Goal: Task Accomplishment & Management: Use online tool/utility

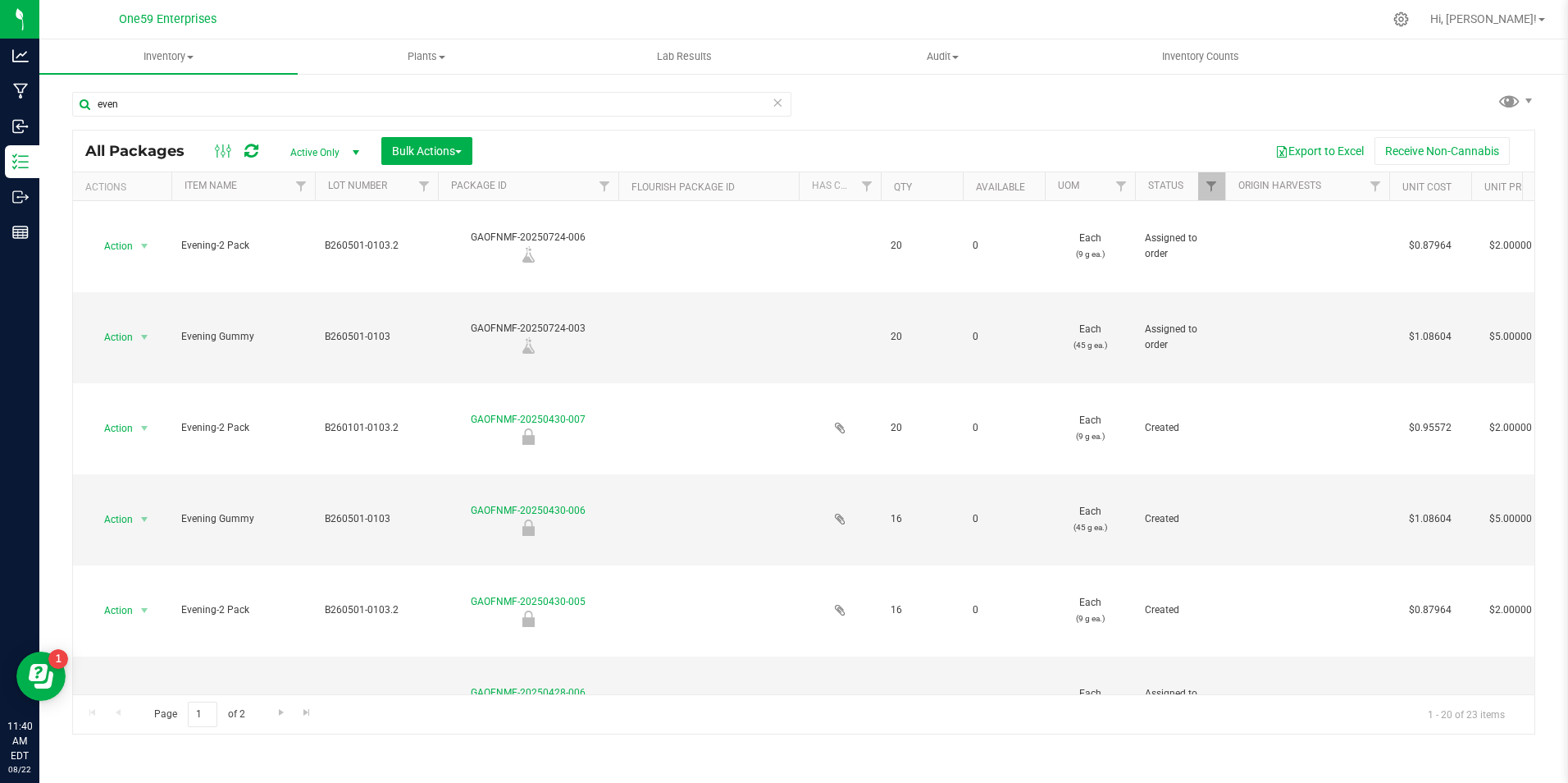
scroll to position [493, 0]
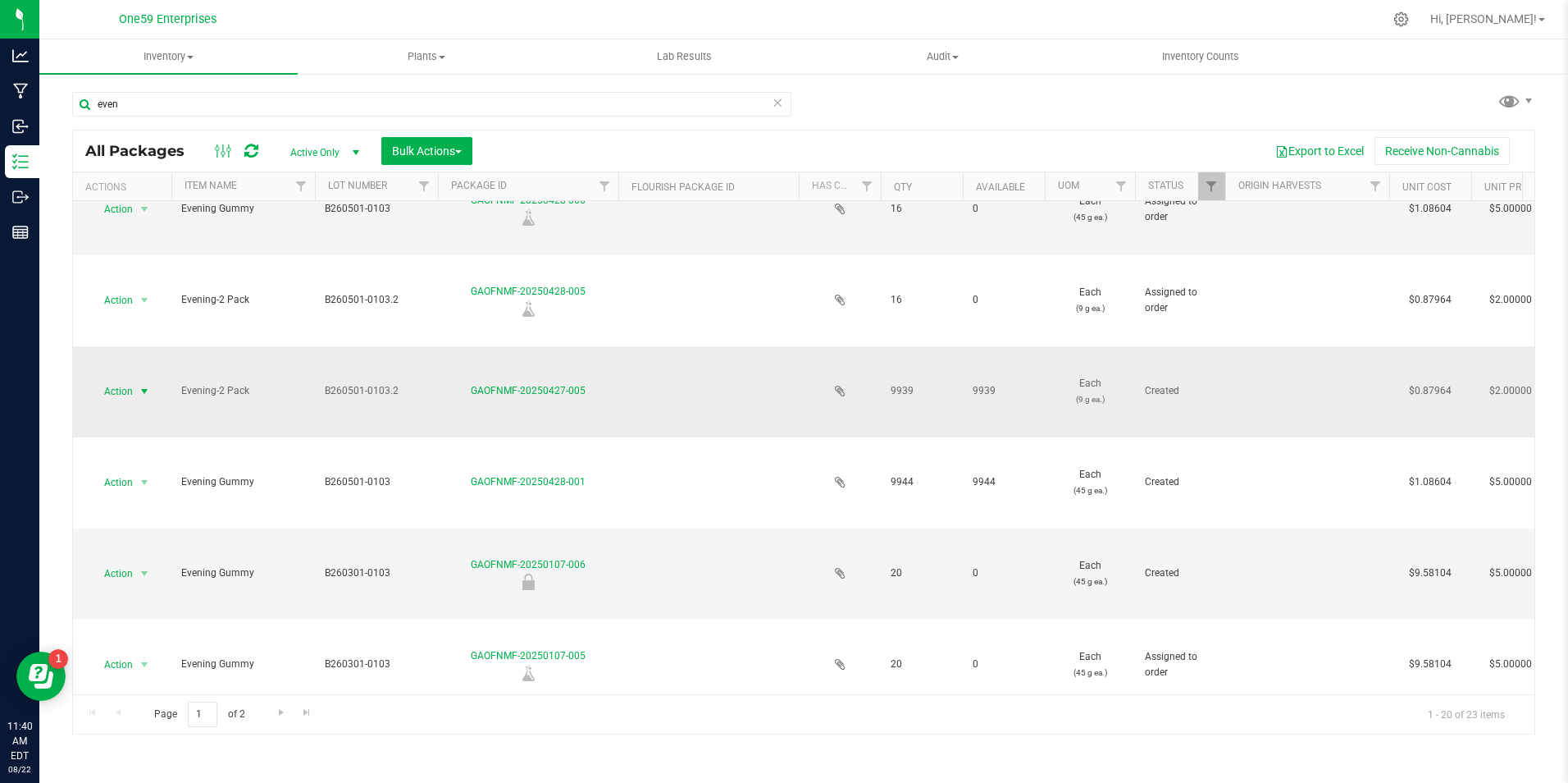
click at [160, 401] on div "Action Action Adjust qty Create package Edit attributes Global inventory Locate…" at bounding box center [122, 391] width 79 height 23
click at [136, 395] on span "select" at bounding box center [144, 391] width 20 height 23
click at [161, 580] on li "Print package label" at bounding box center [141, 599] width 103 height 45
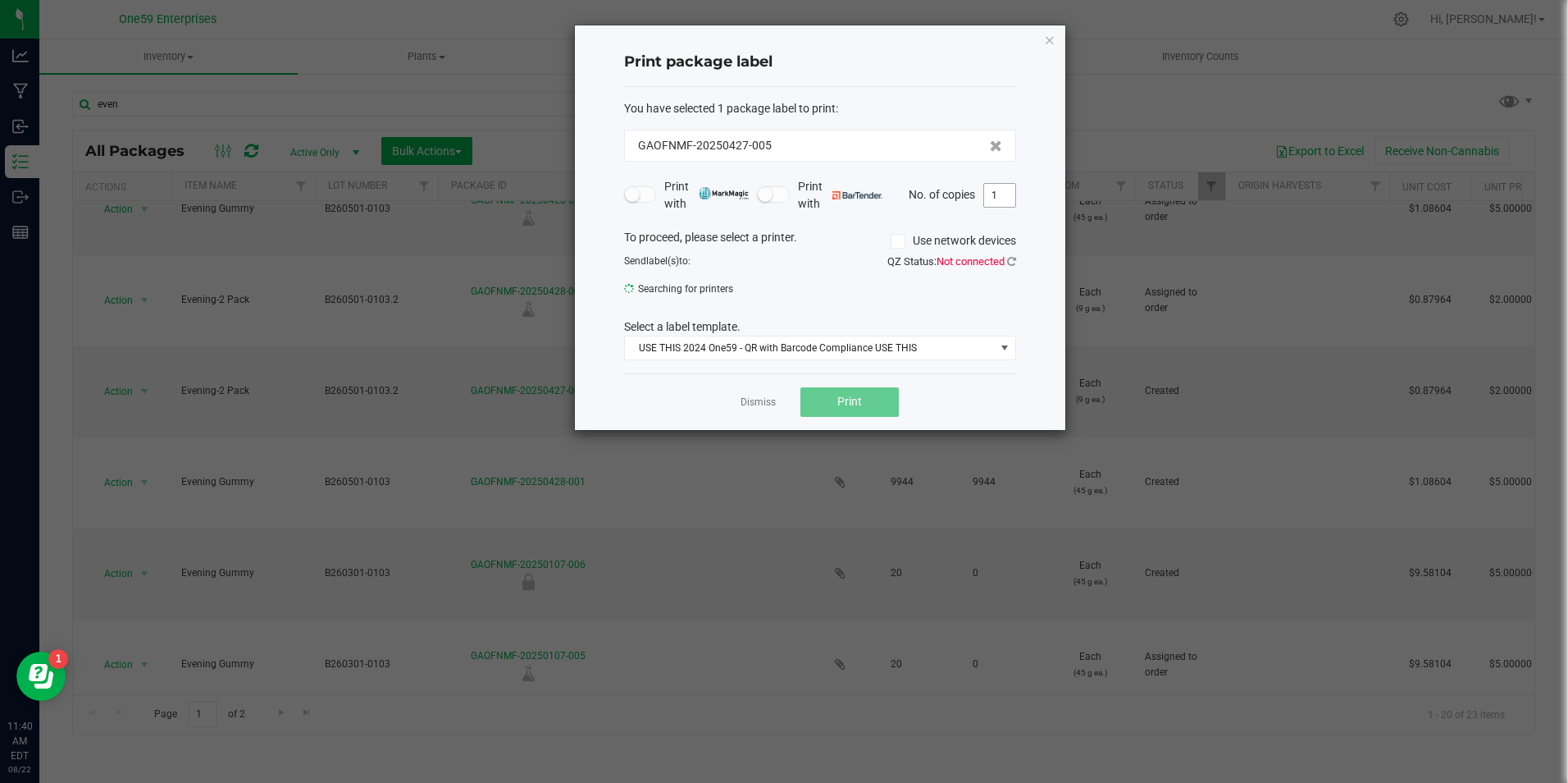
click at [988, 199] on input "1" at bounding box center [999, 195] width 31 height 23
type input "1,000"
click at [853, 406] on span "Print" at bounding box center [850, 402] width 25 height 13
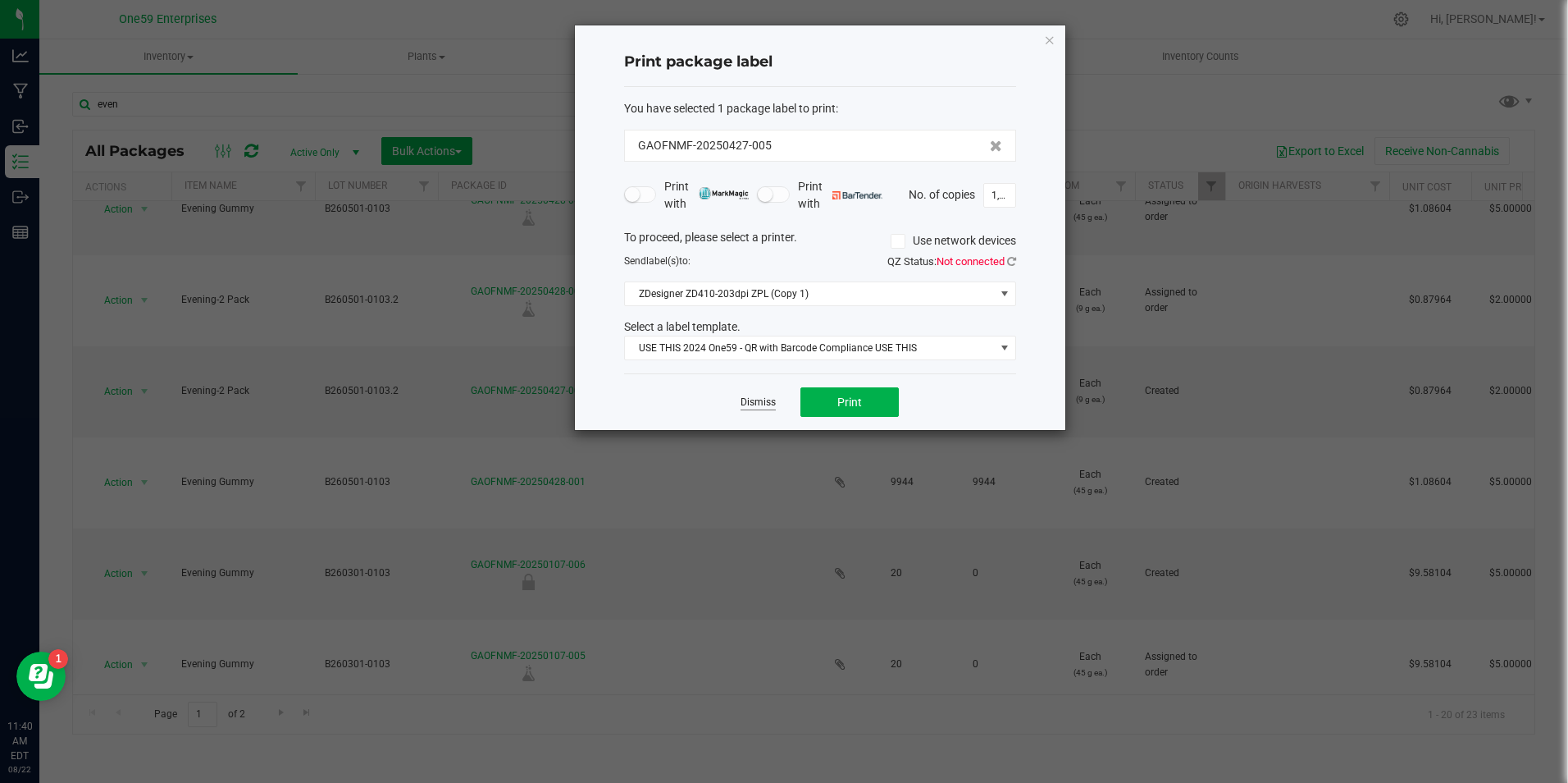
click at [763, 404] on link "Dismiss" at bounding box center [758, 403] width 35 height 14
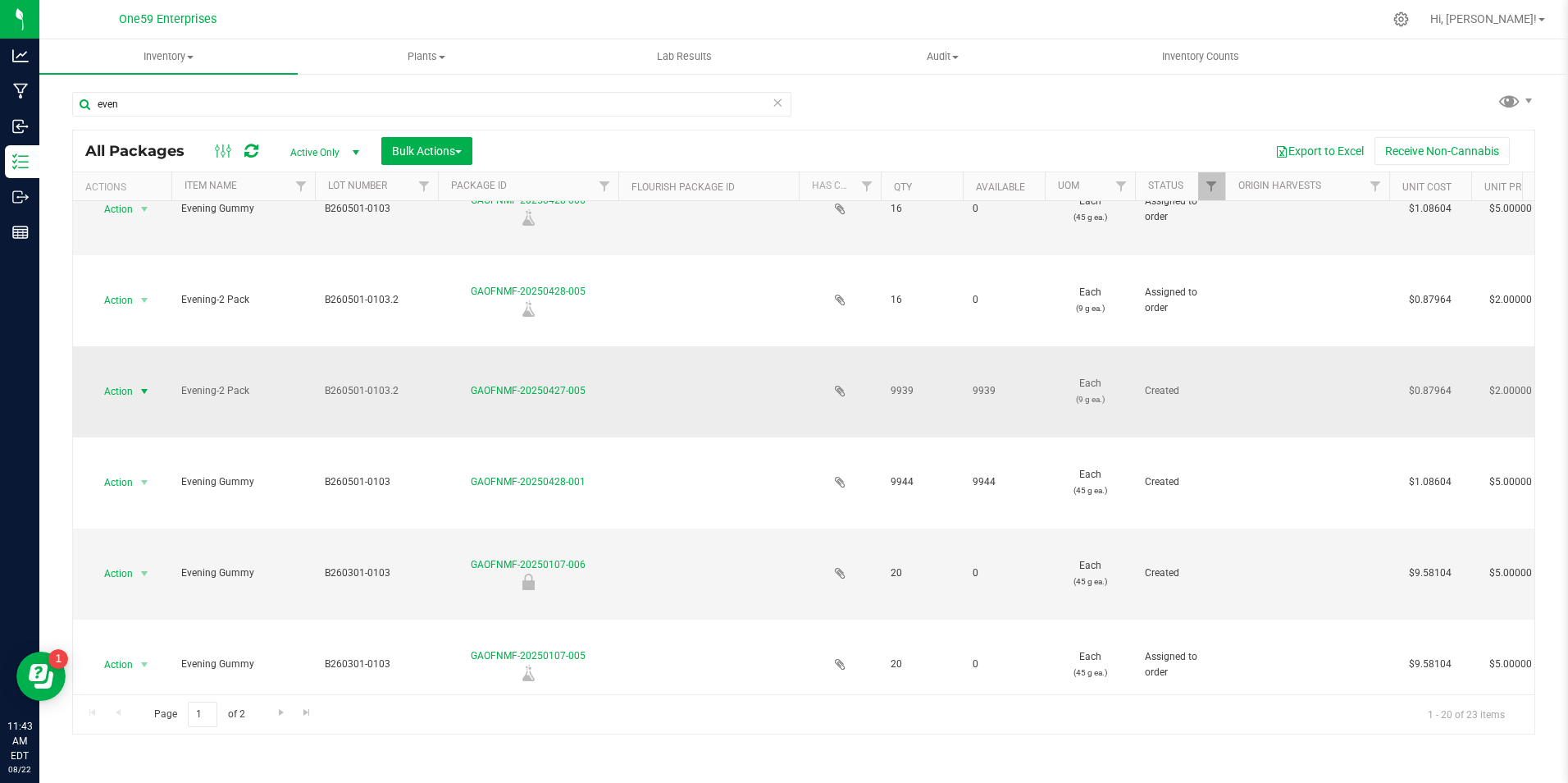
click at [116, 387] on span "Action" at bounding box center [111, 391] width 44 height 23
click at [137, 579] on li "Print package label" at bounding box center [141, 599] width 103 height 45
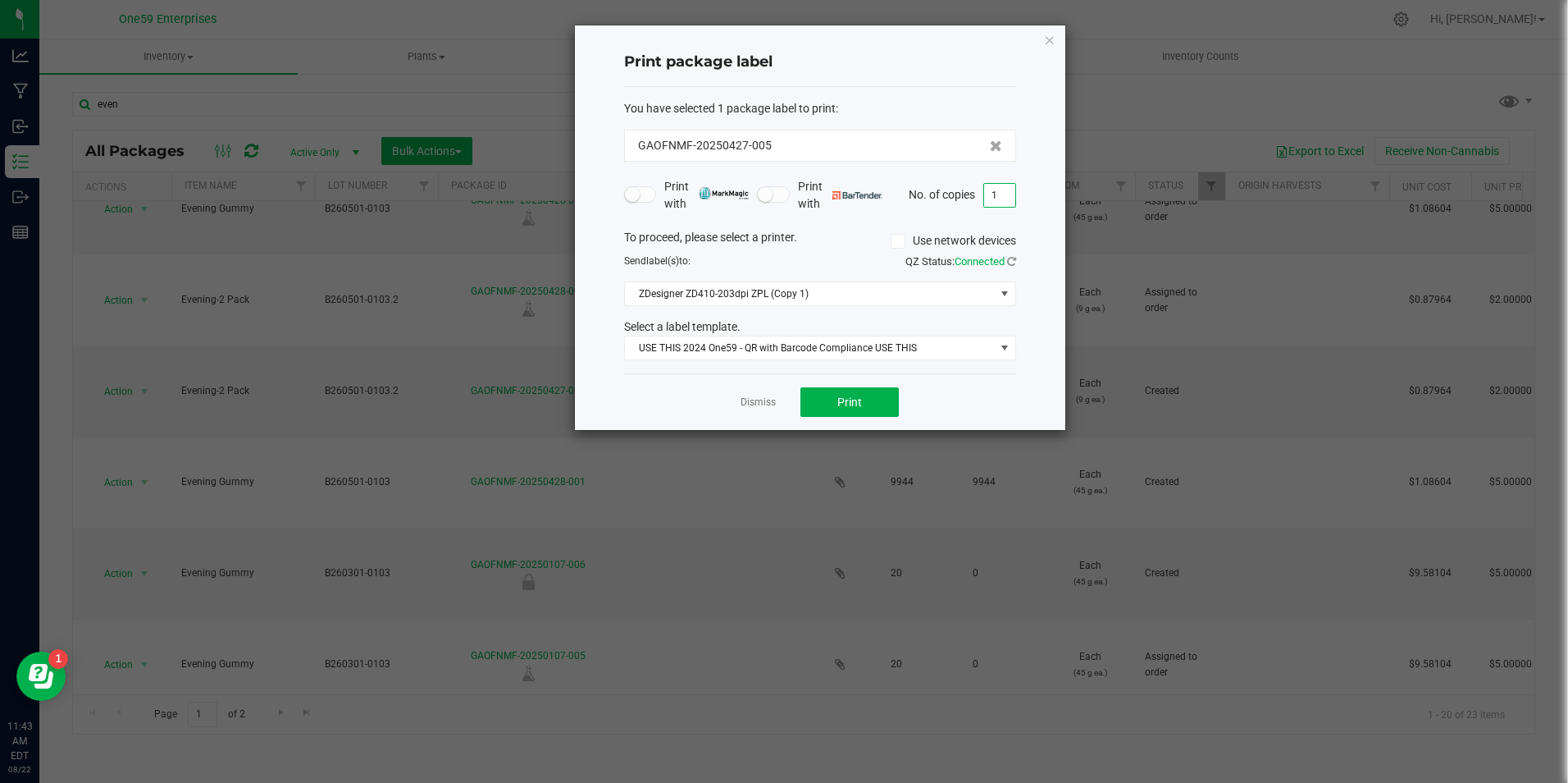
click at [994, 194] on input "1" at bounding box center [999, 195] width 31 height 23
type input "1,000"
click at [876, 401] on button "Print" at bounding box center [850, 402] width 99 height 29
